Goal: Task Accomplishment & Management: Manage account settings

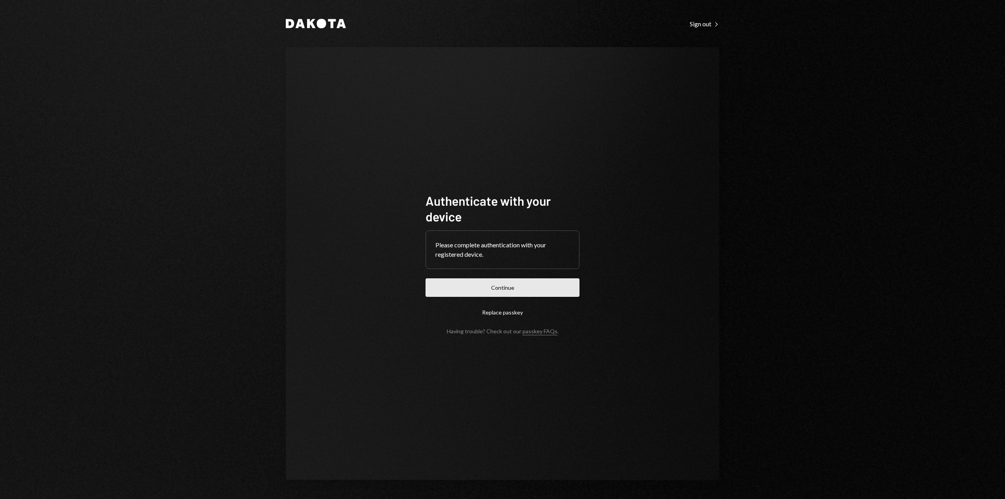
click at [499, 290] on button "Continue" at bounding box center [502, 287] width 154 height 18
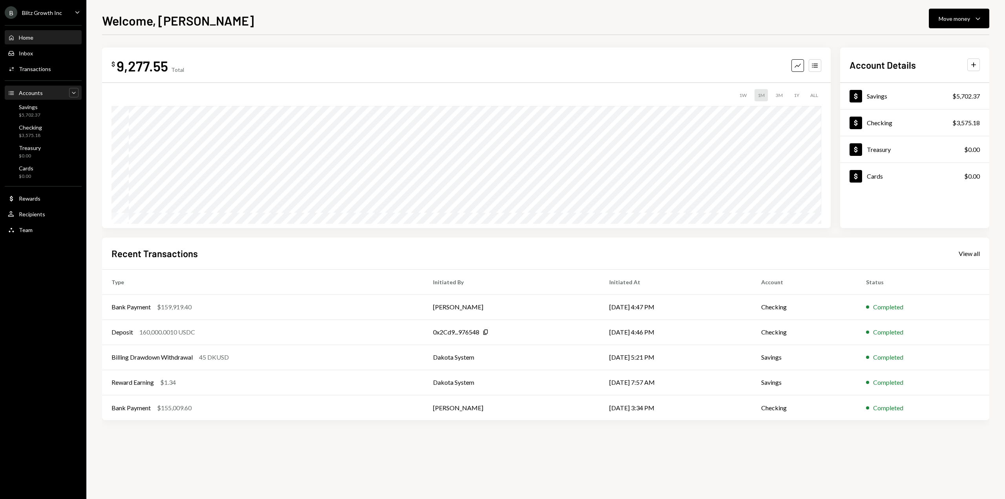
click at [73, 91] on icon "Caret Down" at bounding box center [74, 93] width 8 height 8
click at [77, 93] on icon "Caret Up" at bounding box center [74, 93] width 8 height 8
click at [68, 15] on div "B Blitz Growth Inc Caret Down" at bounding box center [43, 12] width 86 height 13
click at [29, 284] on div "B Blitz Growth Inc Caret Down Home Home Inbox Inbox Activities Transactions Acc…" at bounding box center [43, 249] width 86 height 499
click at [976, 64] on icon "Plus" at bounding box center [973, 65] width 8 height 8
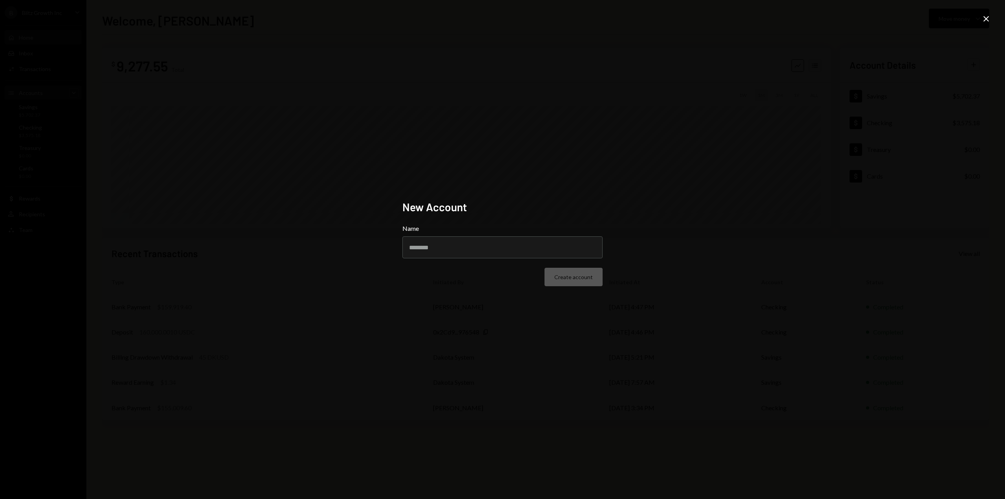
click at [987, 19] on icon at bounding box center [985, 18] width 5 height 5
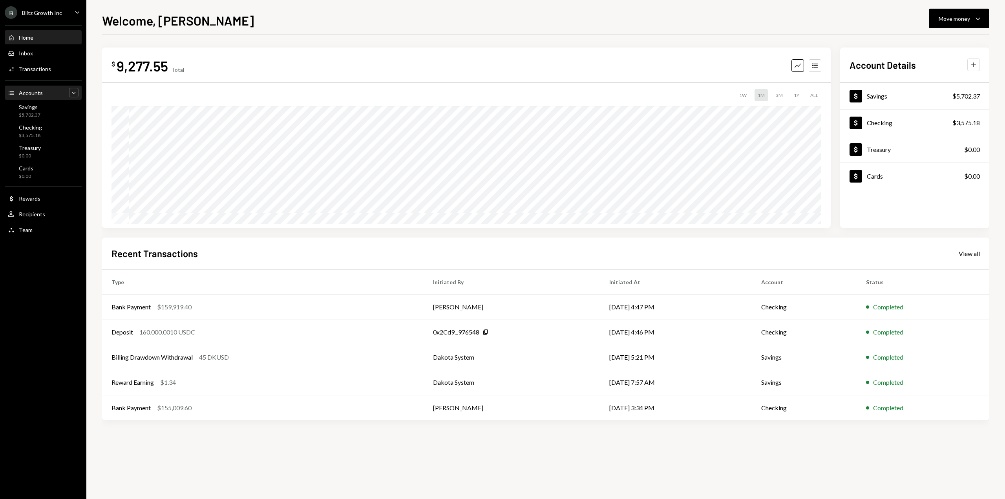
click at [973, 63] on icon "button" at bounding box center [973, 65] width 5 height 5
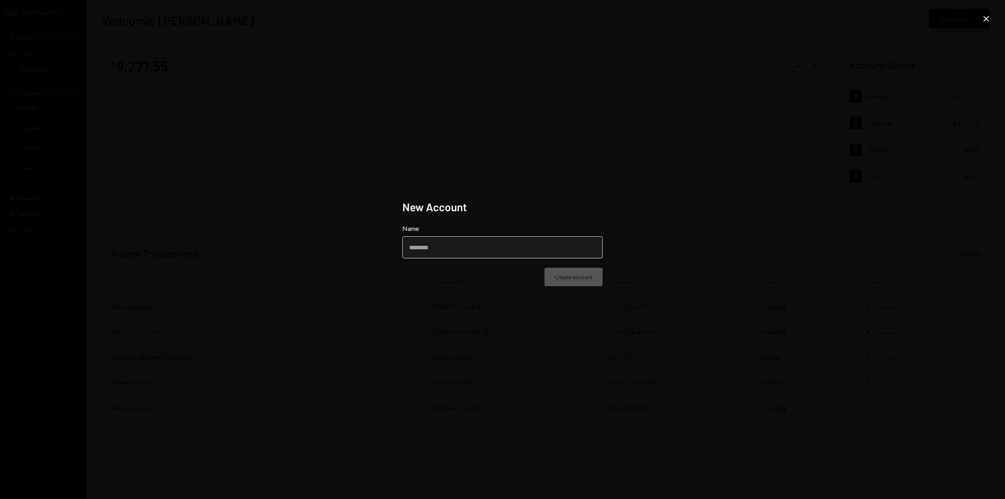
click at [455, 256] on input "Name" at bounding box center [502, 247] width 200 height 22
click at [450, 255] on input "Name" at bounding box center [502, 247] width 200 height 22
click at [445, 246] on input "Name" at bounding box center [502, 247] width 200 height 22
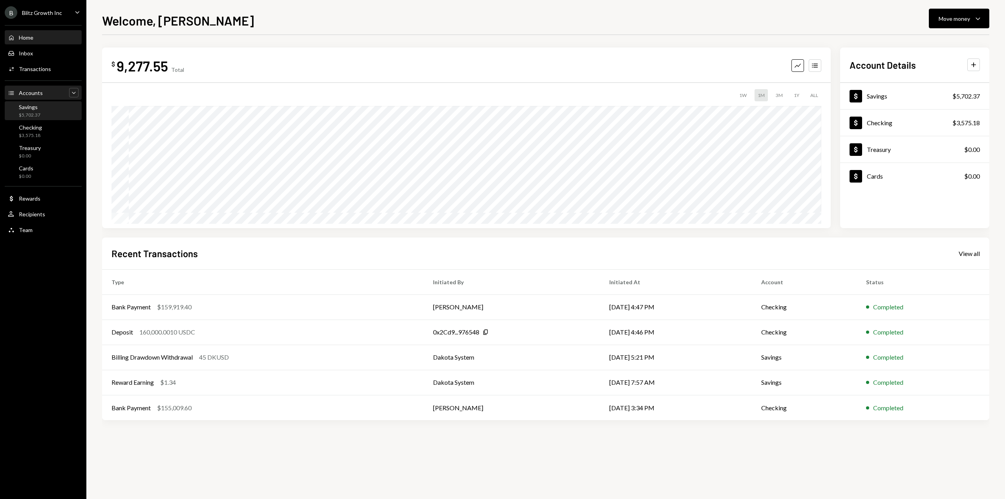
click at [35, 112] on div "$5,702.37" at bounding box center [30, 115] width 22 height 7
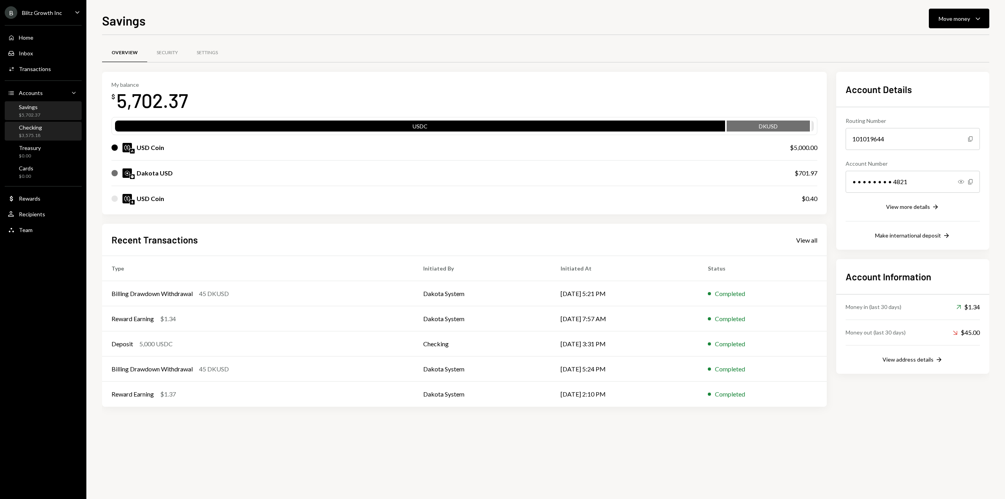
click at [37, 134] on div "$3,575.18" at bounding box center [30, 135] width 23 height 7
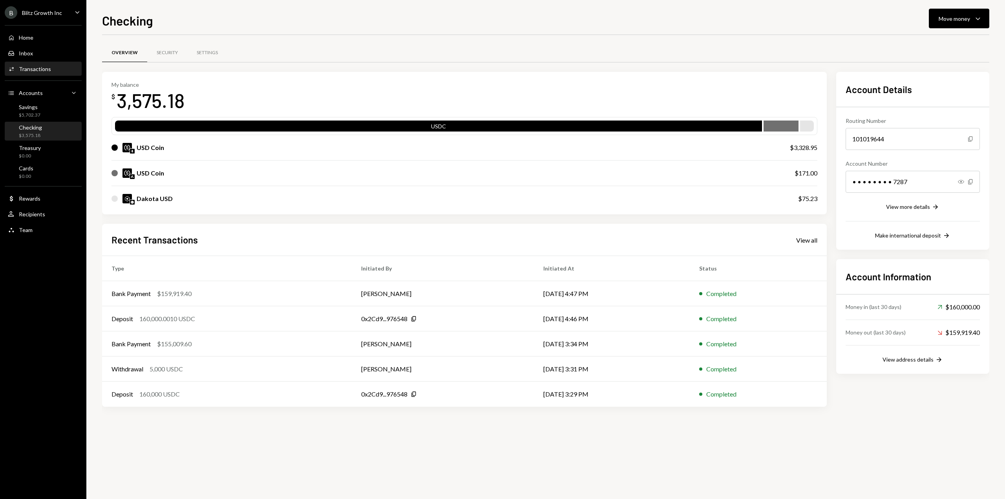
click at [40, 68] on div "Transactions" at bounding box center [35, 69] width 32 height 7
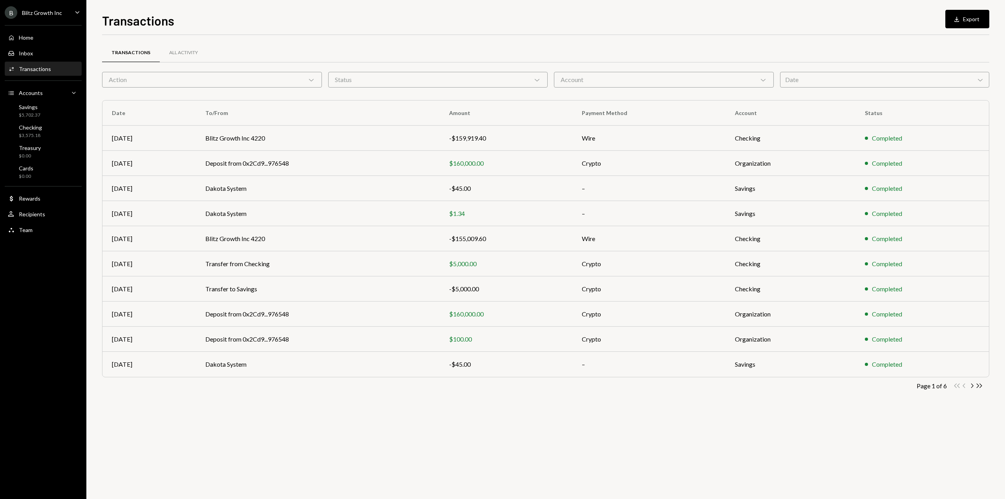
click at [801, 80] on div "Date Chevron Down" at bounding box center [885, 80] width 210 height 16
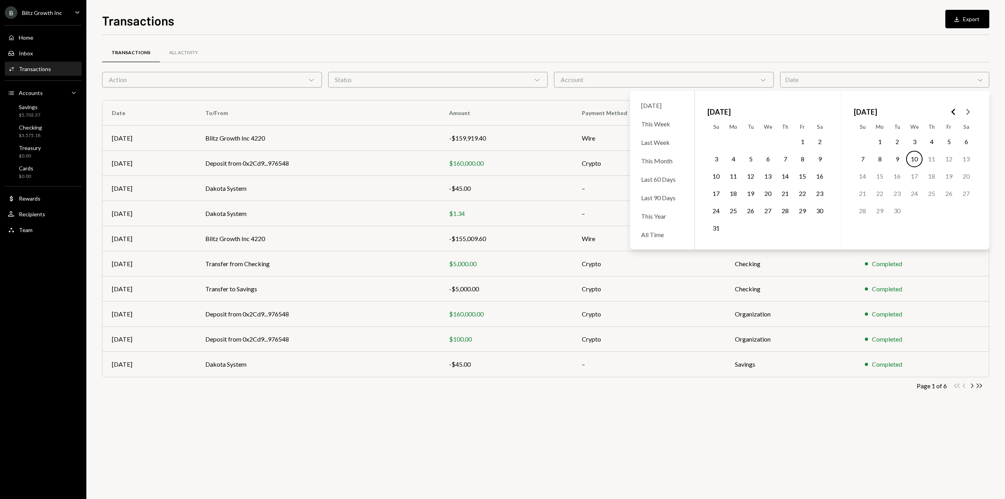
click at [803, 141] on button "1" at bounding box center [802, 141] width 16 height 16
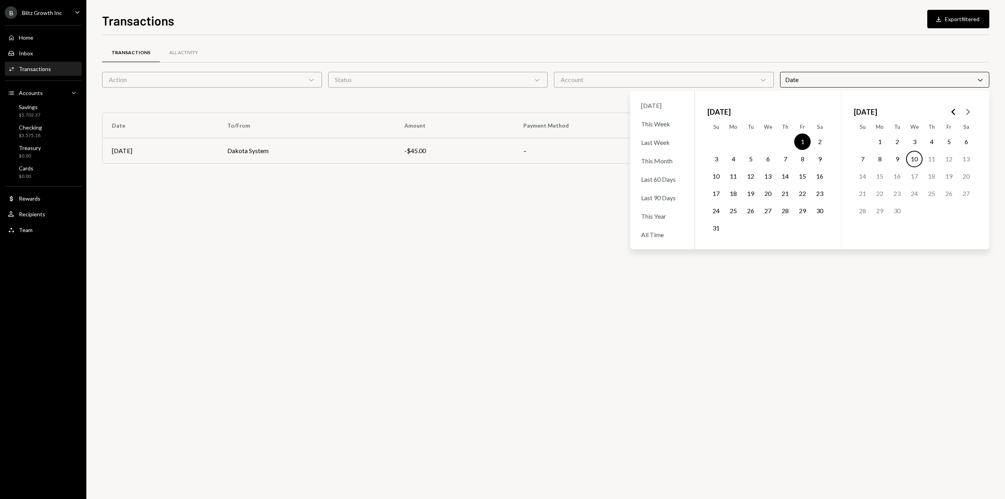
click at [716, 230] on button "31" at bounding box center [716, 228] width 16 height 16
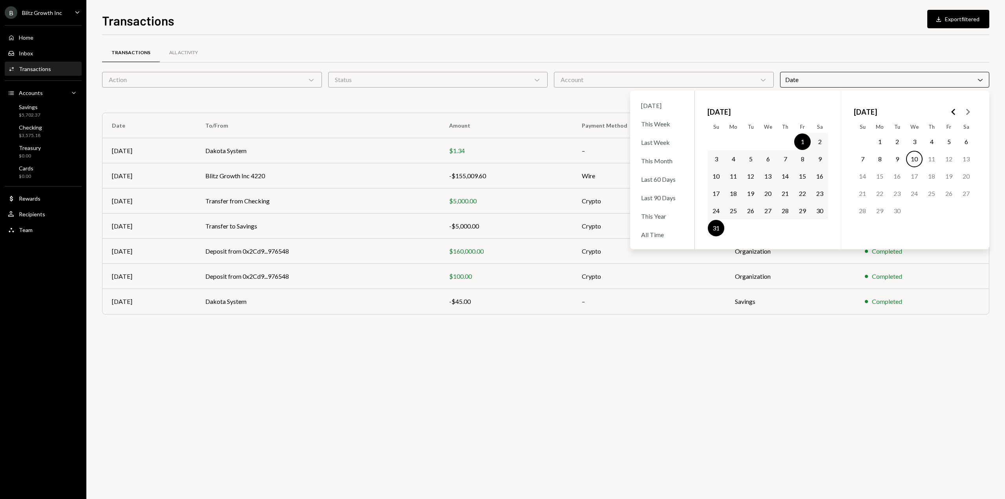
click at [757, 23] on div "Transactions Download Export filtered" at bounding box center [545, 19] width 887 height 17
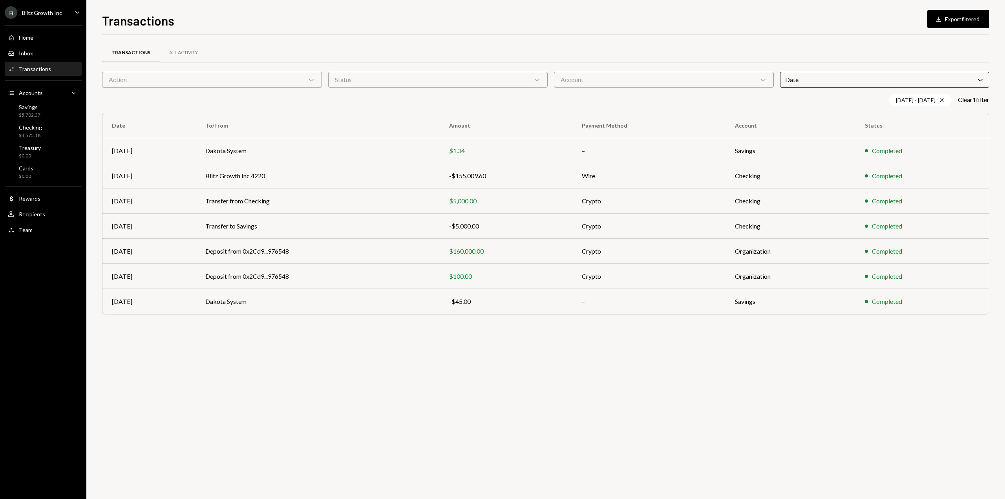
click at [895, 82] on div "Date Chevron Down" at bounding box center [885, 80] width 210 height 16
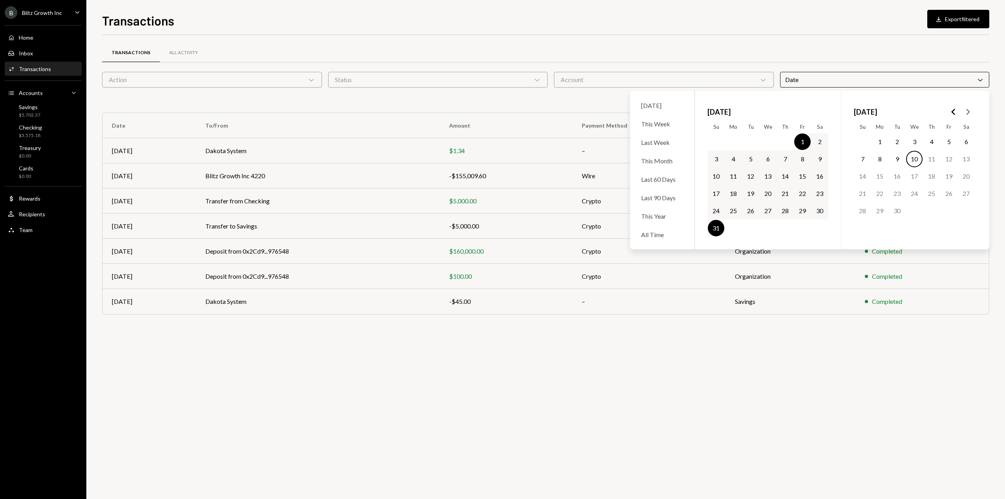
click at [805, 142] on button "1" at bounding box center [802, 141] width 16 height 16
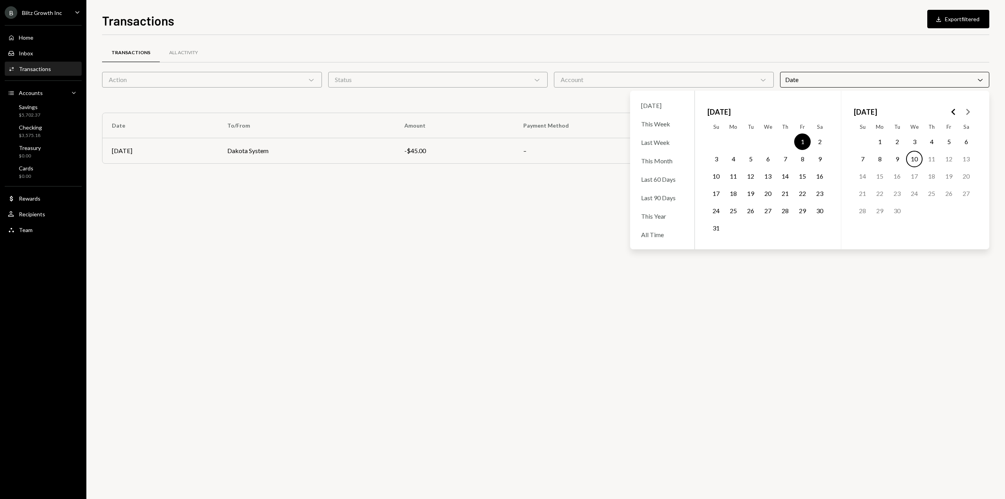
click at [716, 232] on button "31" at bounding box center [716, 228] width 16 height 16
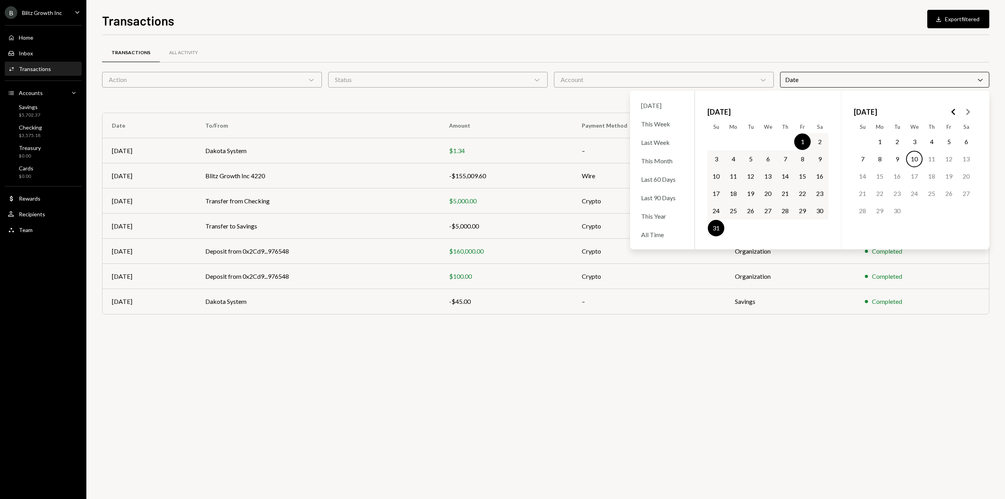
click at [697, 20] on div "Transactions Download Export filtered" at bounding box center [545, 19] width 887 height 17
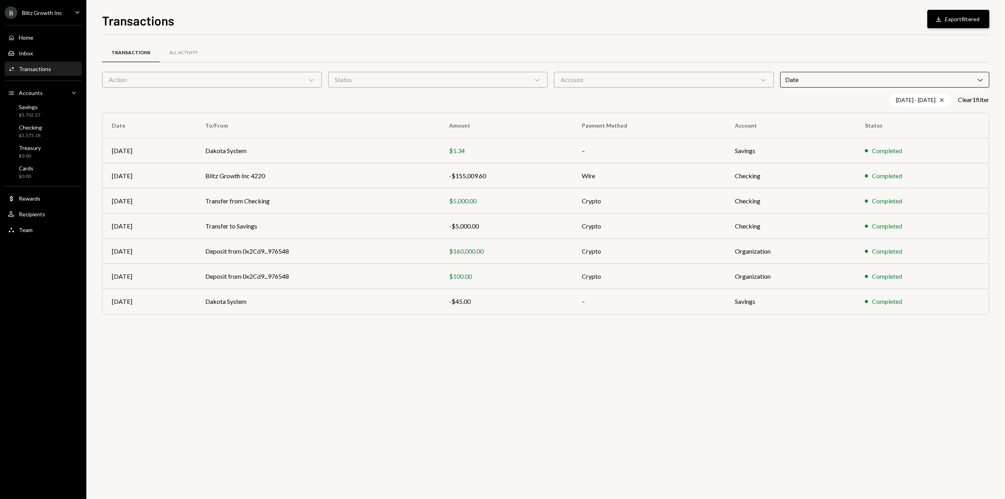
click at [955, 23] on button "Download Export filtered" at bounding box center [958, 19] width 62 height 18
click at [938, 100] on icon "Cross" at bounding box center [941, 100] width 6 height 6
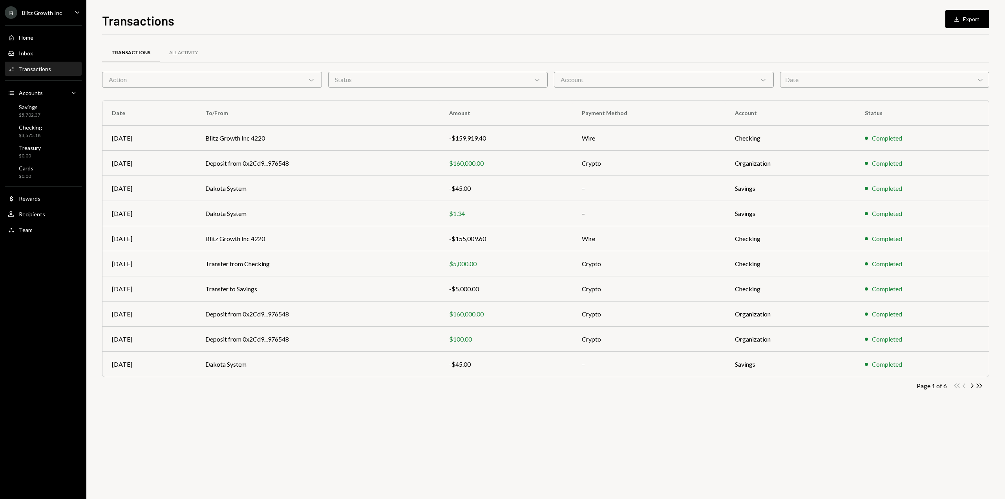
click at [824, 80] on div "Date Chevron Down" at bounding box center [885, 80] width 210 height 16
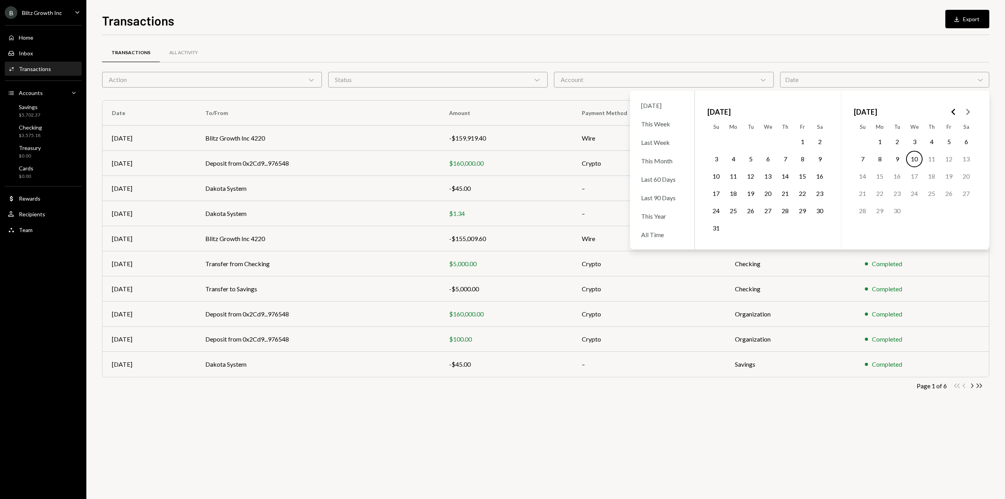
click at [880, 139] on button "1" at bounding box center [879, 141] width 16 height 16
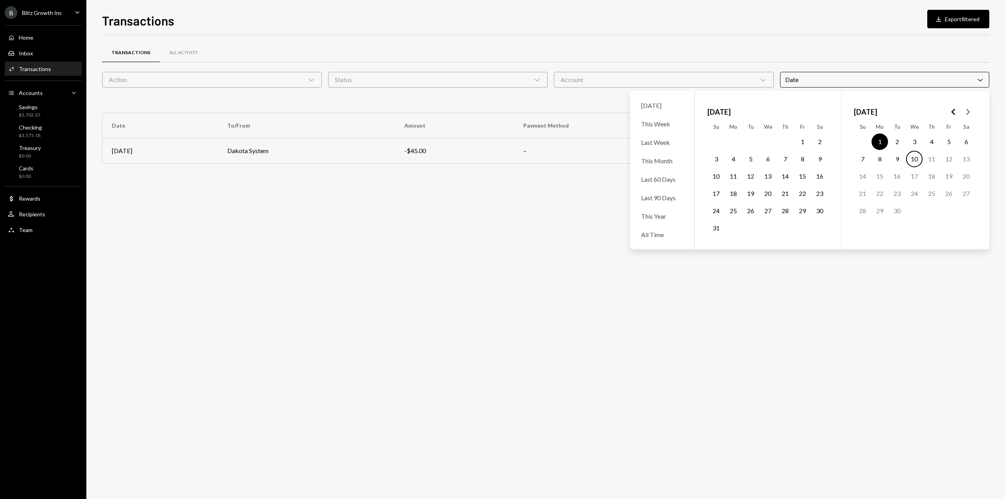
click at [922, 162] on td "10" at bounding box center [914, 158] width 17 height 17
click at [915, 160] on button "10" at bounding box center [914, 159] width 16 height 16
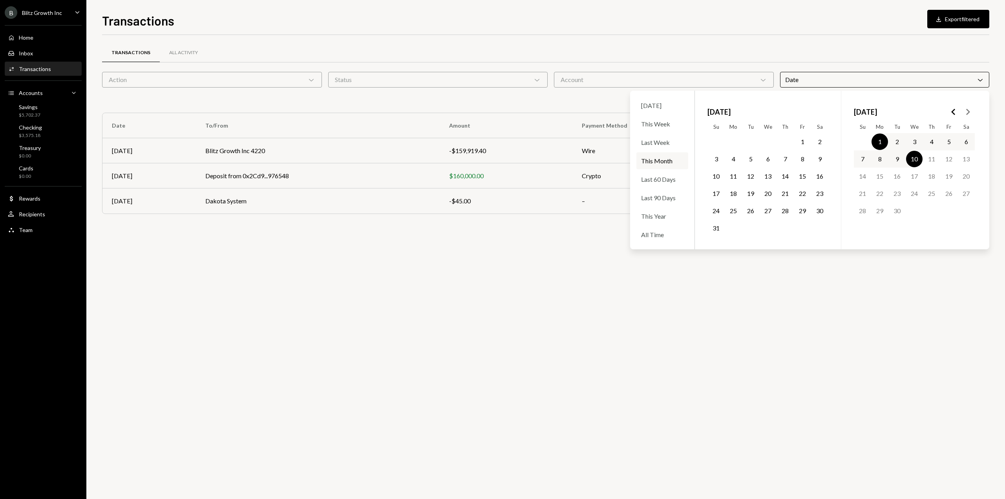
click at [793, 35] on div "Transactions All Activity Action Chevron Down Status Chevron Down Account Chevr…" at bounding box center [545, 132] width 887 height 195
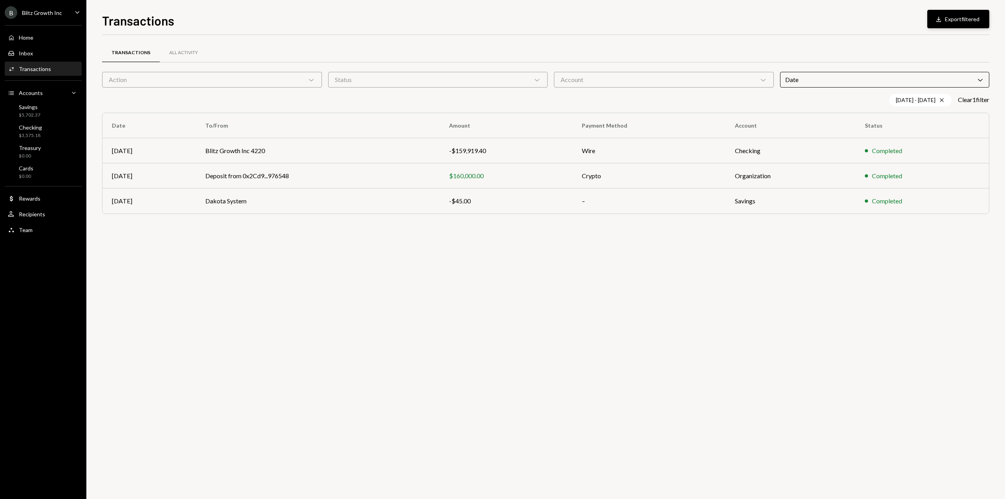
click at [956, 24] on button "Download Export filtered" at bounding box center [958, 19] width 62 height 18
